Goal: Information Seeking & Learning: Check status

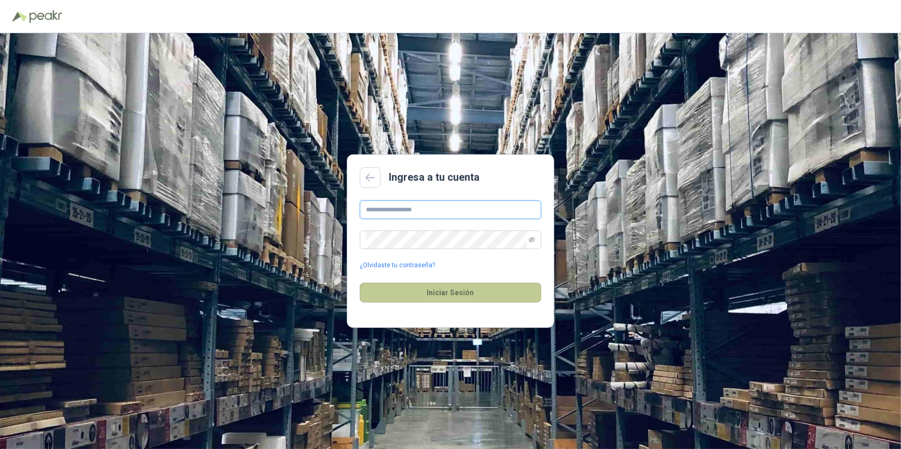
type input "**********"
click at [457, 293] on button "Iniciar Sesión" at bounding box center [450, 293] width 181 height 20
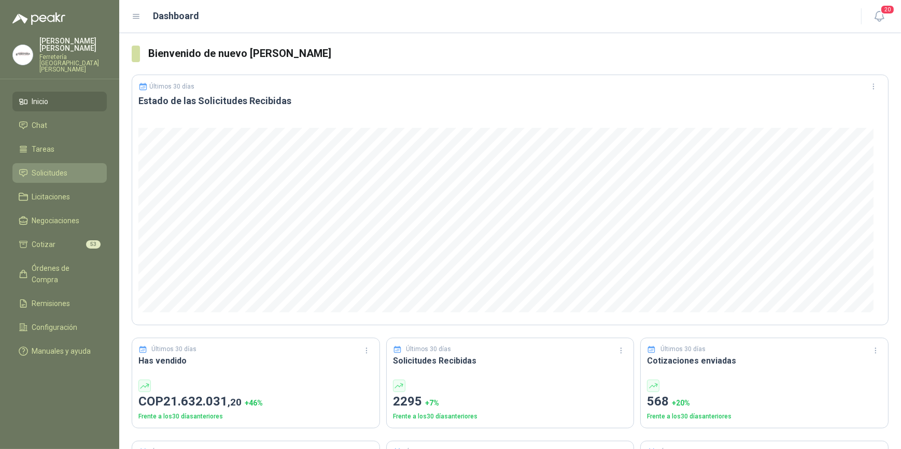
click at [62, 168] on span "Solicitudes" at bounding box center [50, 172] width 36 height 11
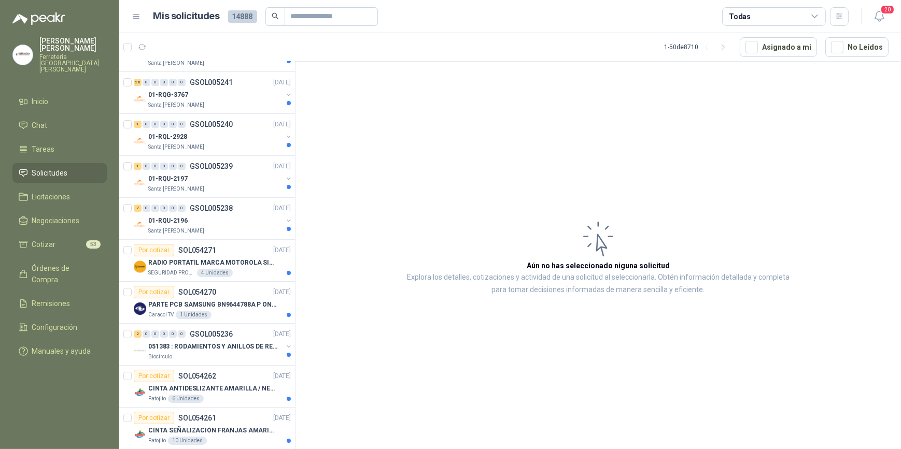
scroll to position [94, 0]
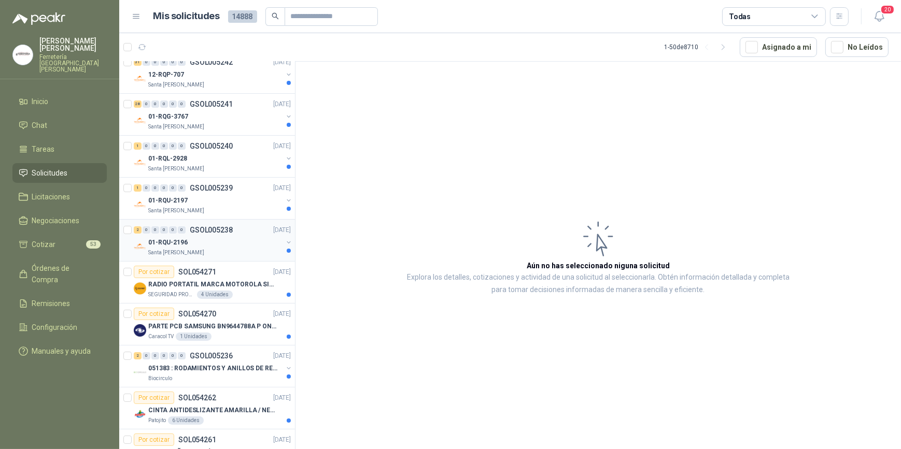
click at [217, 249] on div "Santa [PERSON_NAME]" at bounding box center [215, 253] width 134 height 8
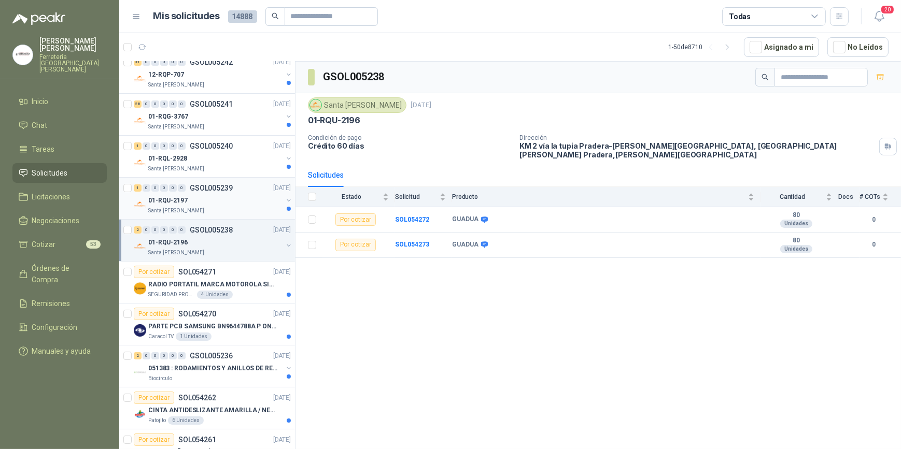
click at [229, 200] on div "01-RQU-2197" at bounding box center [215, 200] width 134 height 12
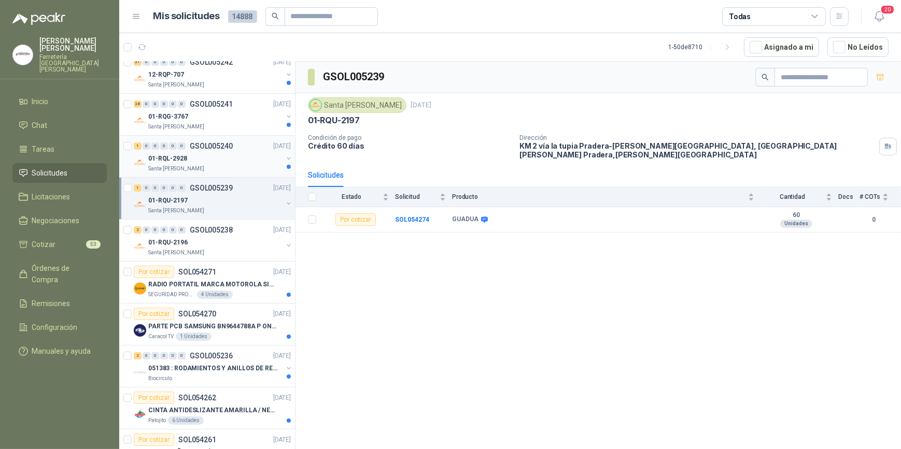
click at [228, 155] on div "01-RQL-2928" at bounding box center [215, 158] width 134 height 12
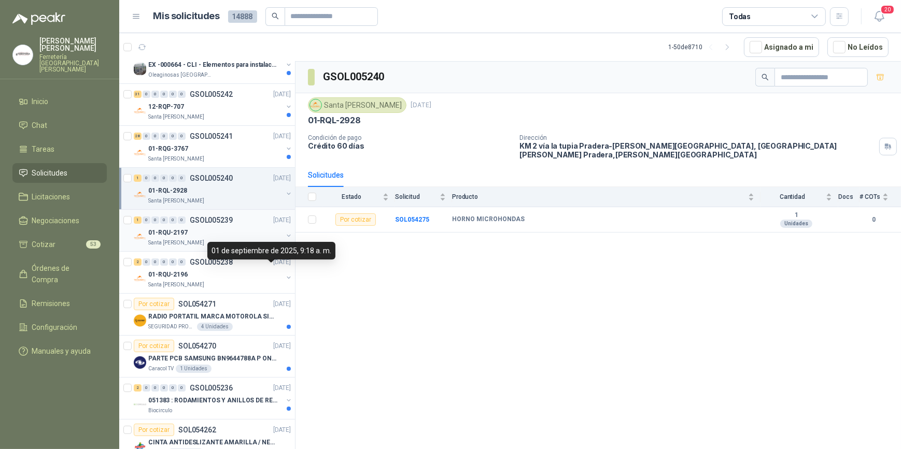
scroll to position [47, 0]
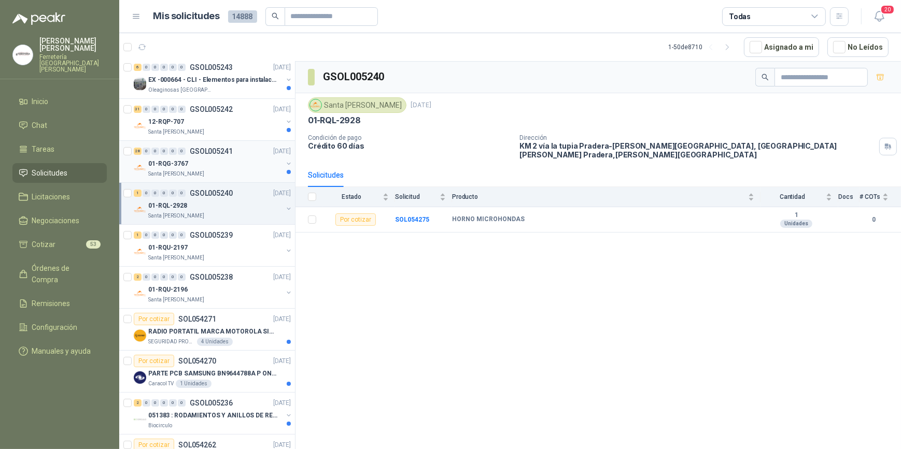
click at [216, 168] on div "01-RQG-3767" at bounding box center [215, 164] width 134 height 12
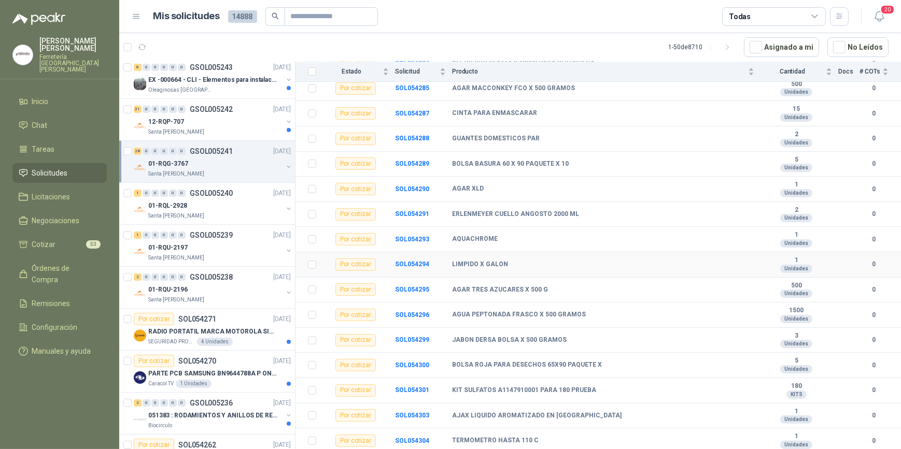
scroll to position [459, 0]
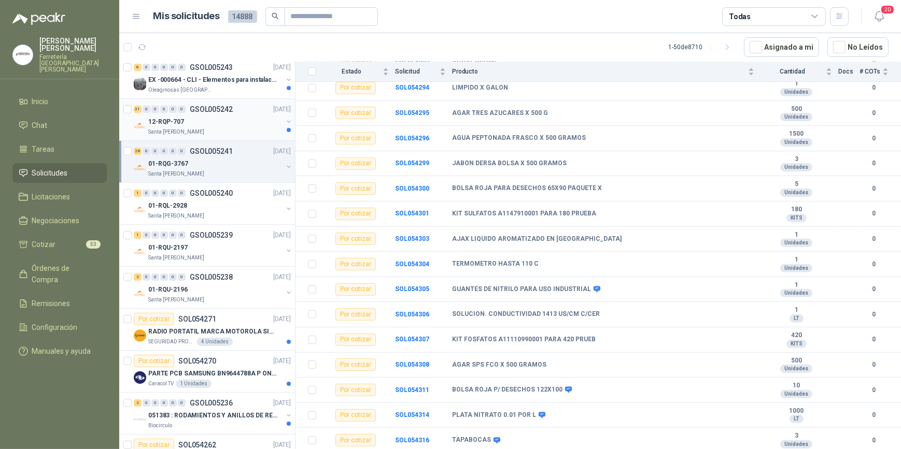
click at [214, 121] on div "12-RQP-707" at bounding box center [215, 122] width 134 height 12
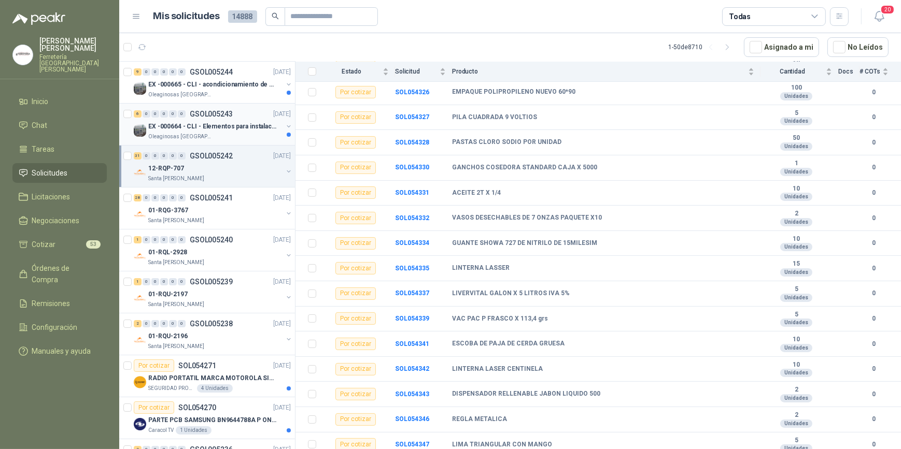
click at [206, 127] on p "EX -000664 - CLI - Elementos para instalacion de c" at bounding box center [212, 127] width 129 height 10
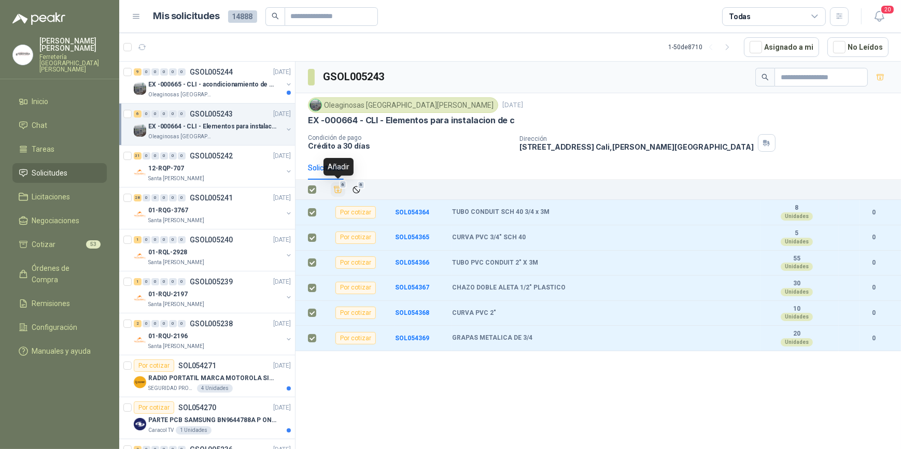
click at [337, 192] on icon "Añadir" at bounding box center [337, 189] width 9 height 9
click at [212, 86] on p "EX -000665 - CLI - acondicionamiento de caja para" at bounding box center [212, 85] width 129 height 10
